Goal: Find contact information: Find contact information

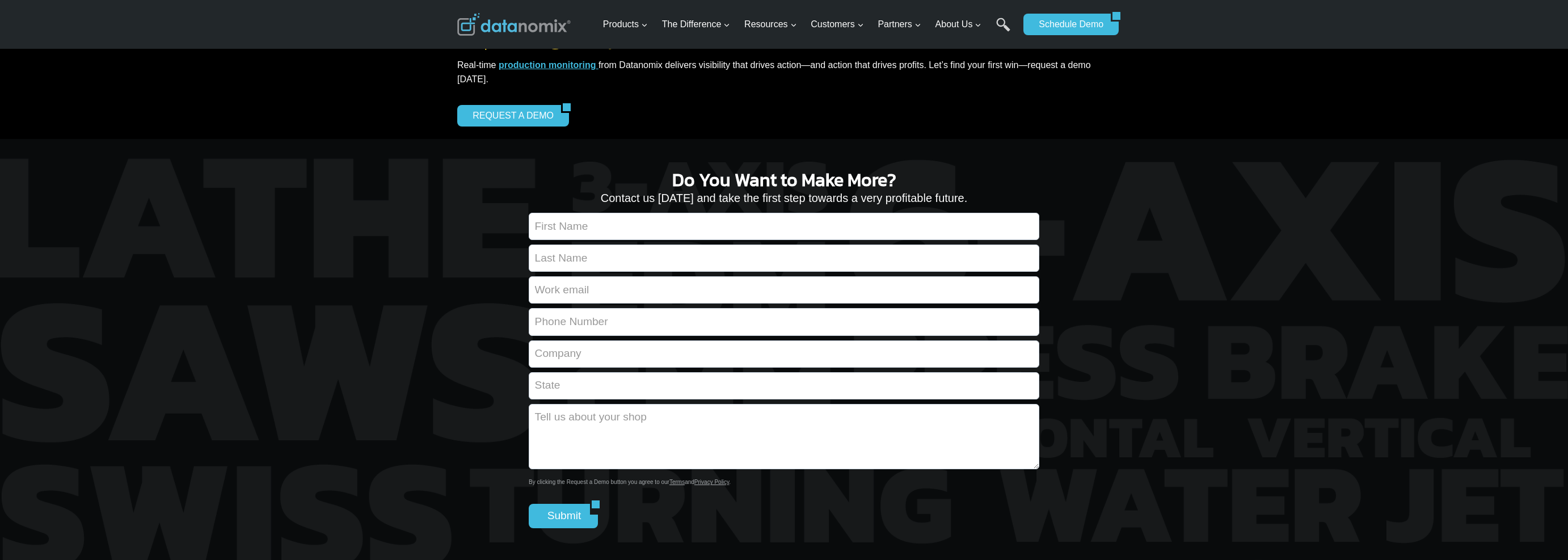
scroll to position [986, 0]
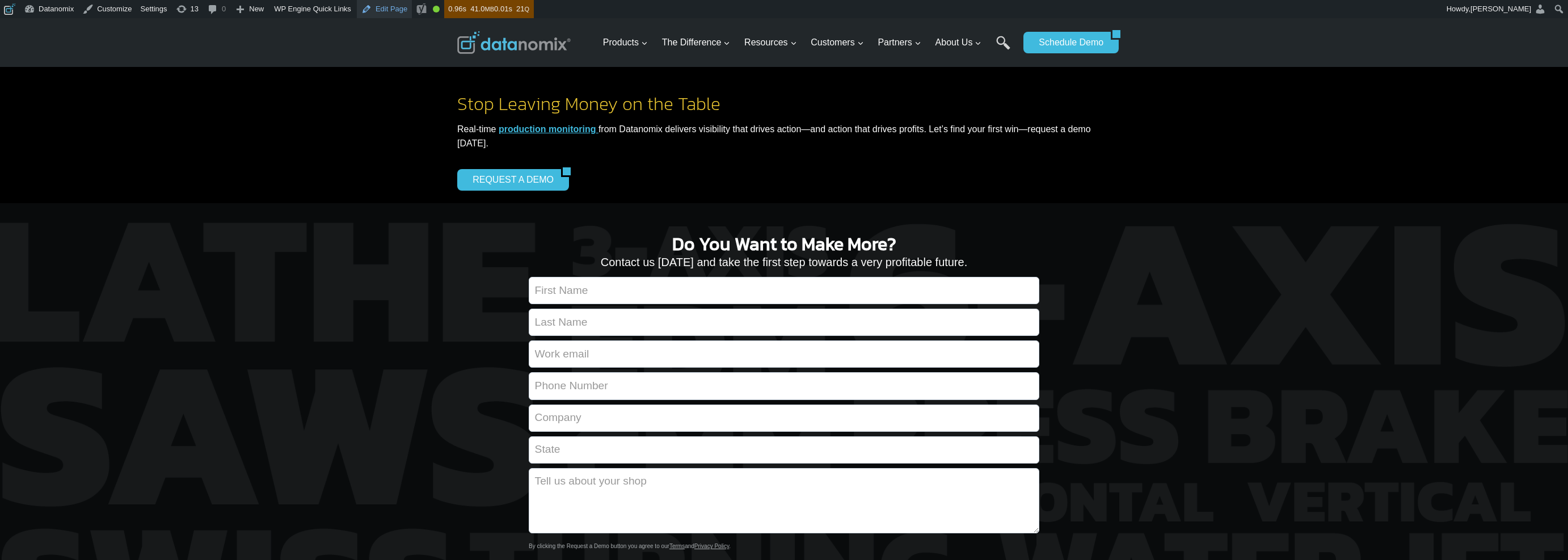
click at [404, 7] on link "Edit Page" at bounding box center [384, 9] width 55 height 18
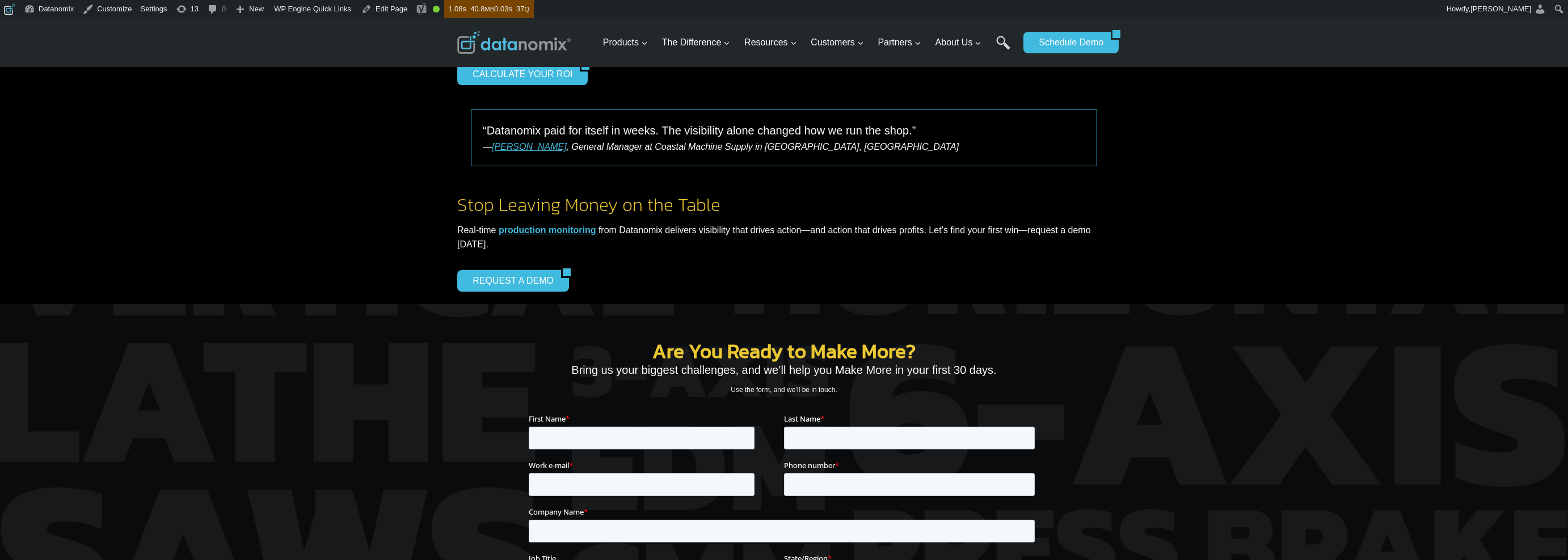
scroll to position [905, 0]
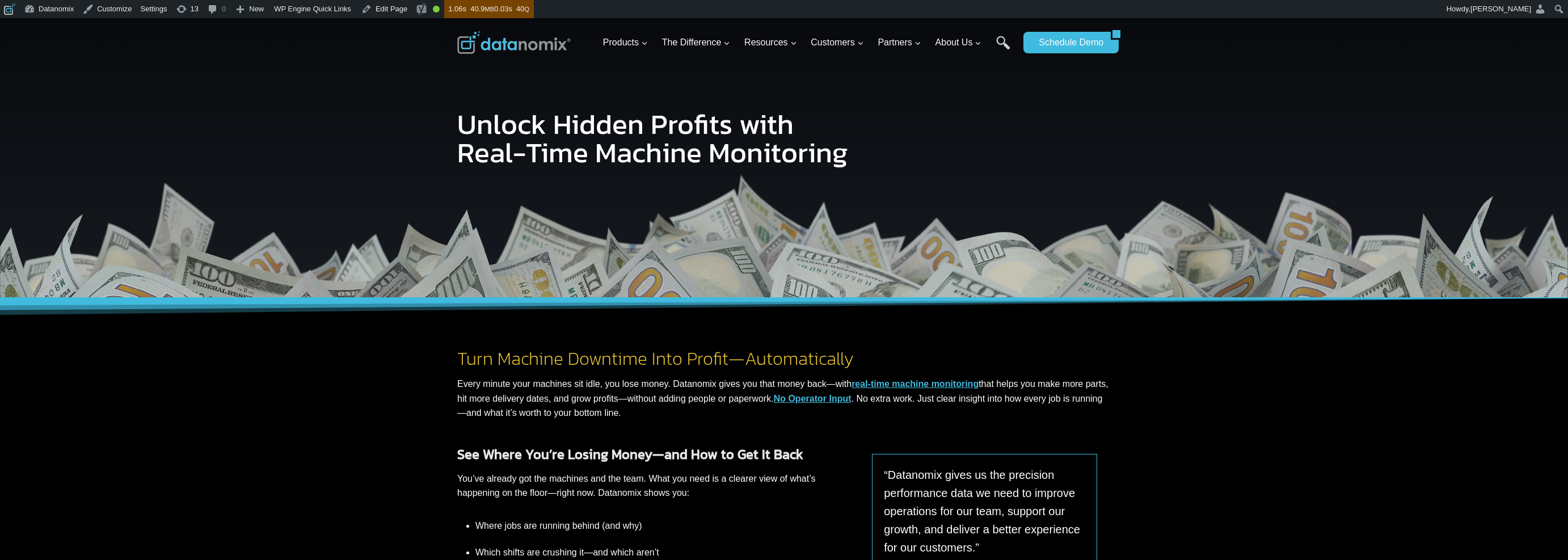
drag, startPoint x: 1384, startPoint y: 187, endPoint x: 1549, endPoint y: 206, distance: 166.1
click at [1386, 187] on div at bounding box center [784, 158] width 1568 height 279
